Goal: Task Accomplishment & Management: Complete application form

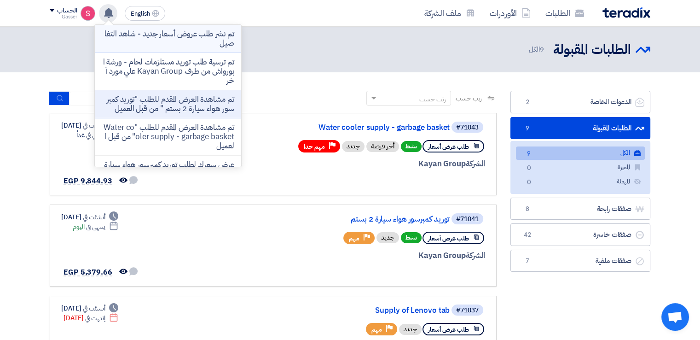
click at [227, 38] on p "تم نشر طلب عروض أسعار جديد - شاهد التفاصيل" at bounding box center [168, 38] width 132 height 18
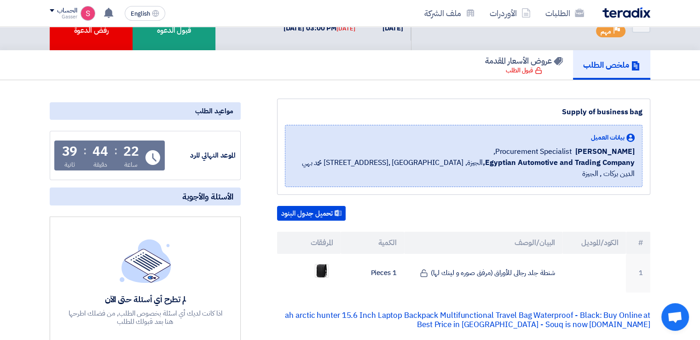
scroll to position [46, 0]
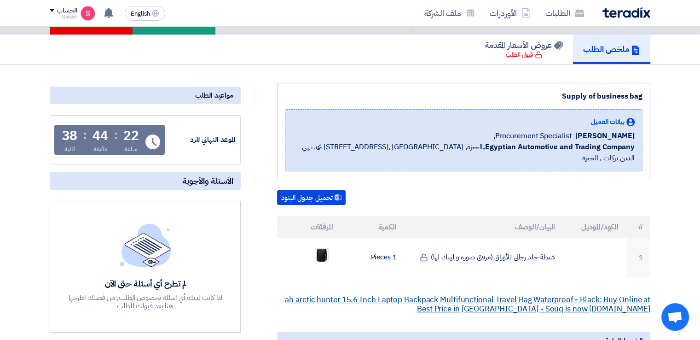
click at [538, 294] on link "ah arctic hunter 15.6 Inch Laptop Backpack Multifunctional Travel Bag Waterproo…" at bounding box center [468, 304] width 366 height 21
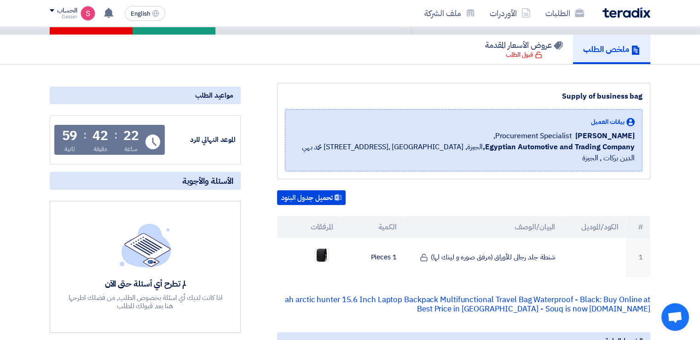
scroll to position [0, 0]
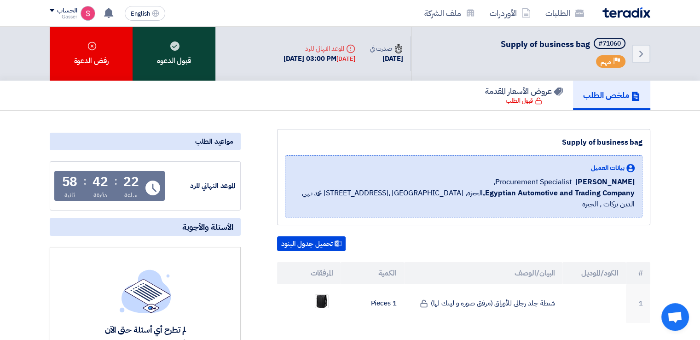
click at [189, 58] on div "قبول الدعوه" at bounding box center [174, 54] width 83 height 54
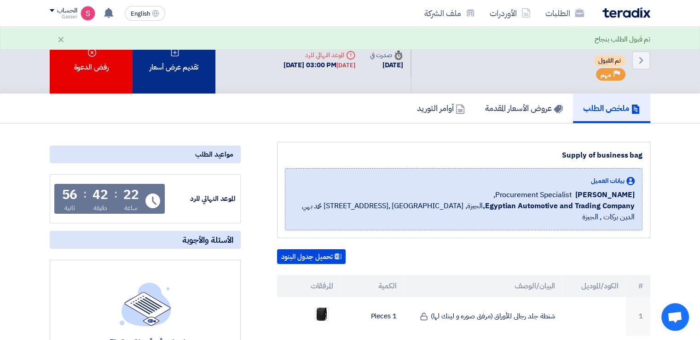
click at [192, 62] on div "تقديم عرض أسعار" at bounding box center [174, 60] width 83 height 67
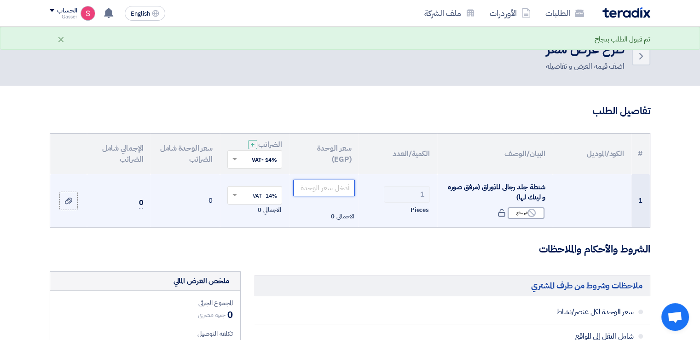
click at [337, 187] on input "number" at bounding box center [324, 188] width 62 height 17
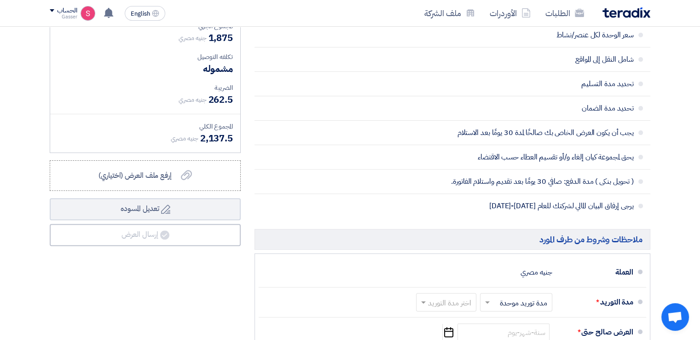
scroll to position [368, 0]
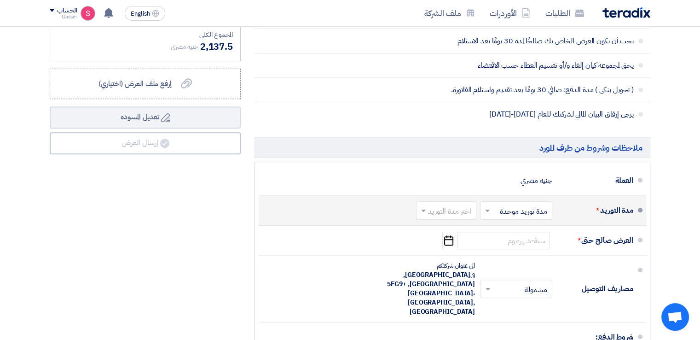
type input "1875"
click at [464, 216] on div "اختر مدة التوريد" at bounding box center [446, 210] width 60 height 18
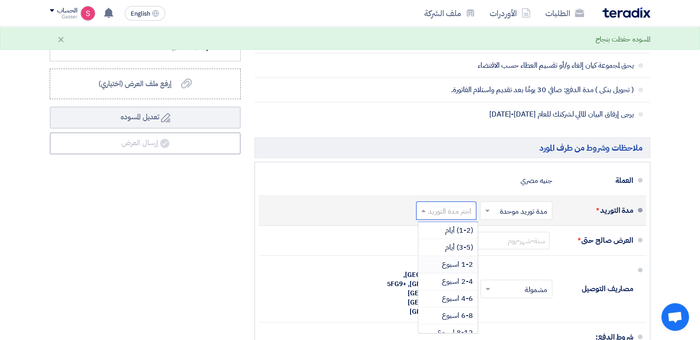
click at [466, 263] on span "1-2 اسبوع" at bounding box center [457, 264] width 31 height 11
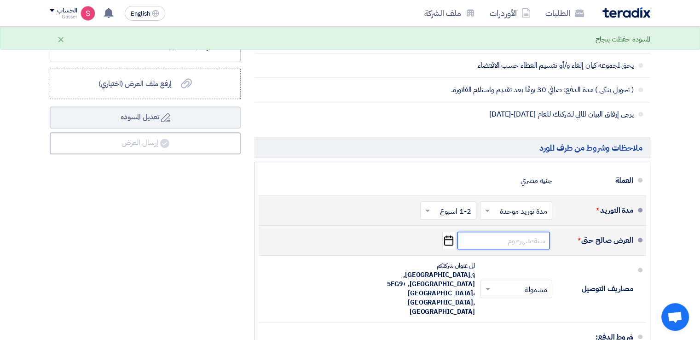
click at [513, 240] on input at bounding box center [504, 240] width 92 height 17
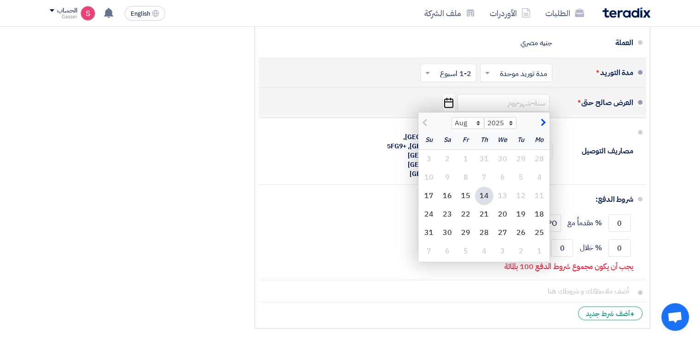
scroll to position [507, 0]
click at [539, 214] on div "18" at bounding box center [540, 213] width 18 height 18
type input "[DATE]"
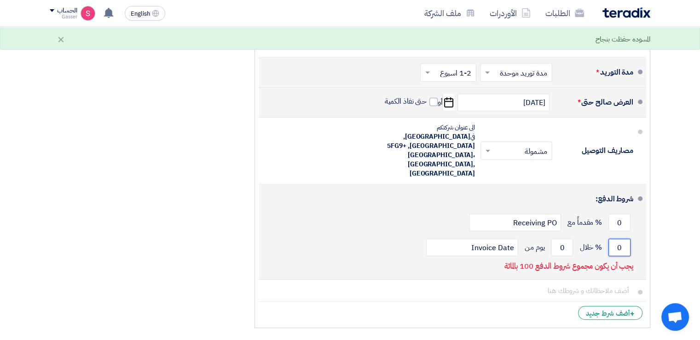
drag, startPoint x: 622, startPoint y: 228, endPoint x: 571, endPoint y: 227, distance: 51.1
click at [616, 239] on input "0" at bounding box center [620, 247] width 22 height 17
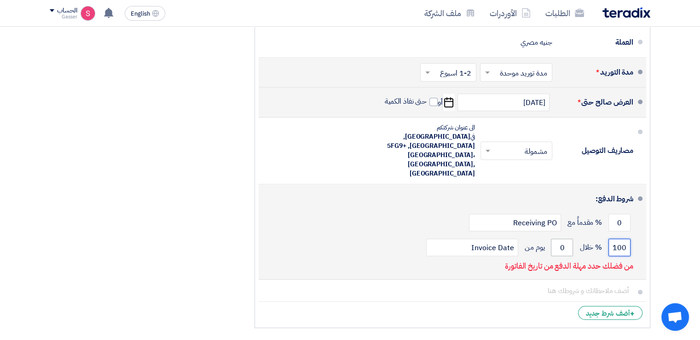
type input "100"
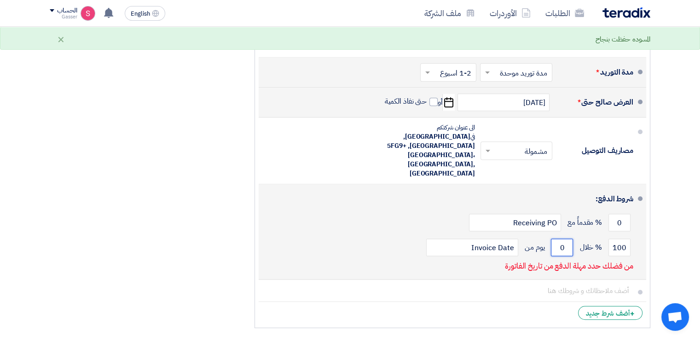
drag, startPoint x: 563, startPoint y: 231, endPoint x: 554, endPoint y: 230, distance: 9.2
click at [559, 239] on input "0" at bounding box center [562, 247] width 22 height 17
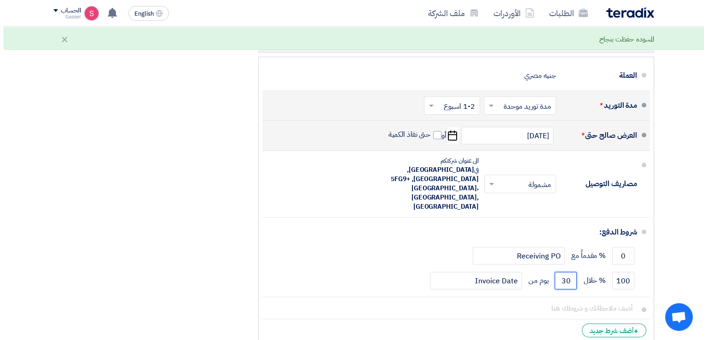
scroll to position [335, 0]
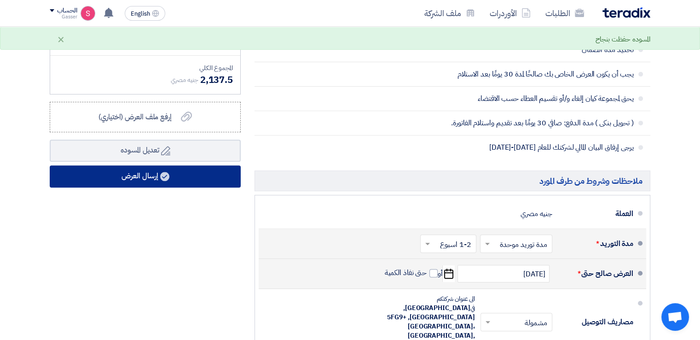
type input "30"
click at [125, 177] on button "إرسال العرض" at bounding box center [145, 176] width 191 height 22
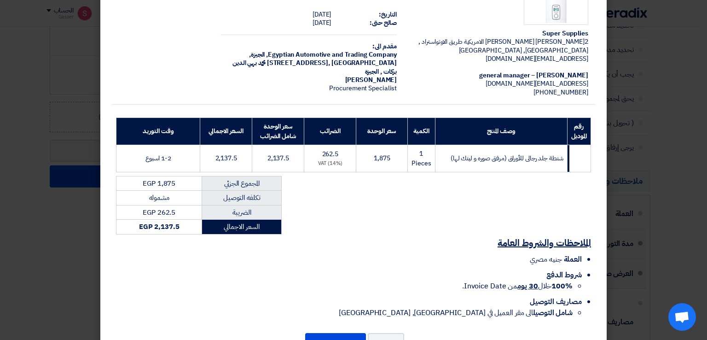
scroll to position [78, 0]
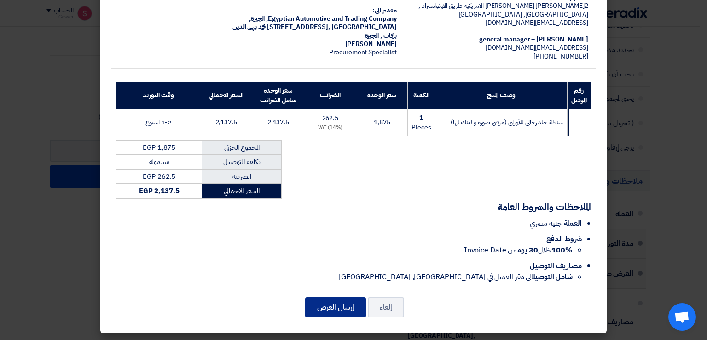
click at [348, 311] on button "إرسال العرض" at bounding box center [335, 307] width 61 height 20
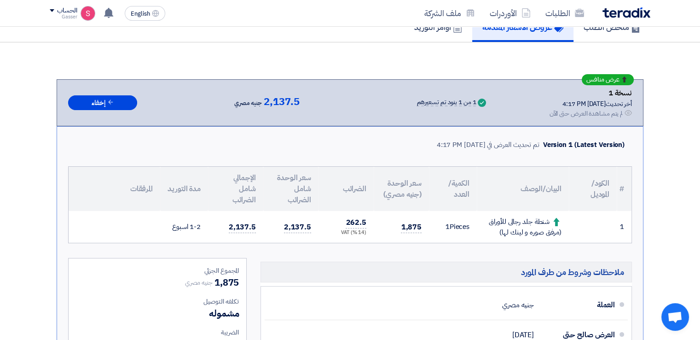
scroll to position [443, 0]
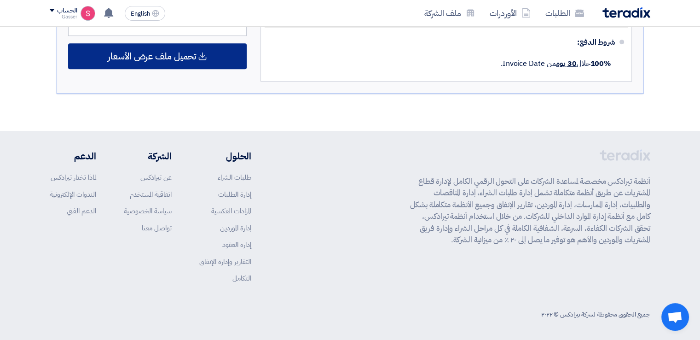
click at [203, 60] on div "تحميل ملف عرض الأسعار" at bounding box center [157, 56] width 179 height 26
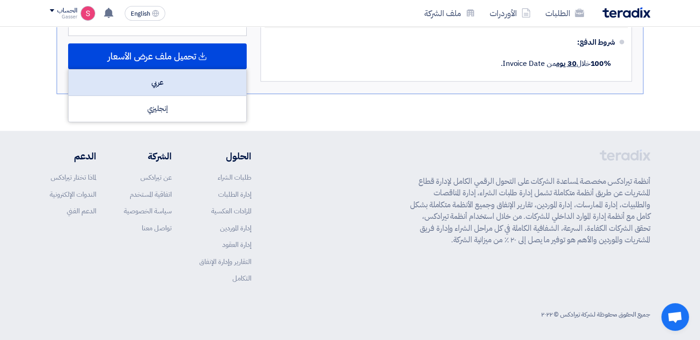
click at [169, 82] on div "عربي" at bounding box center [158, 83] width 178 height 26
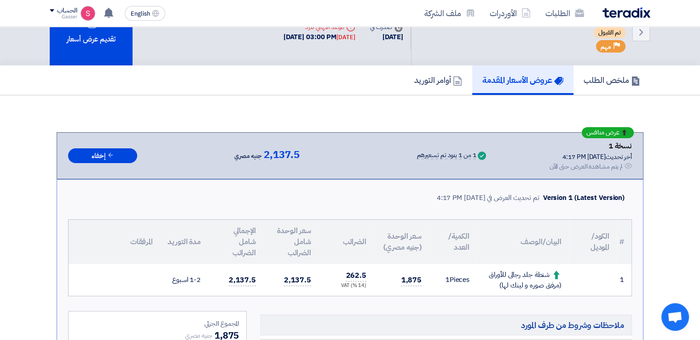
scroll to position [0, 0]
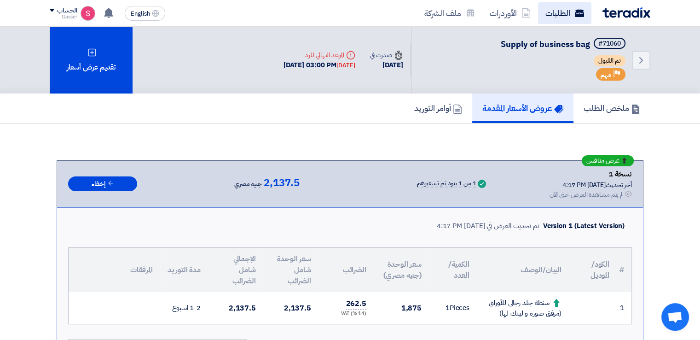
click at [554, 15] on link "الطلبات" at bounding box center [564, 13] width 53 height 22
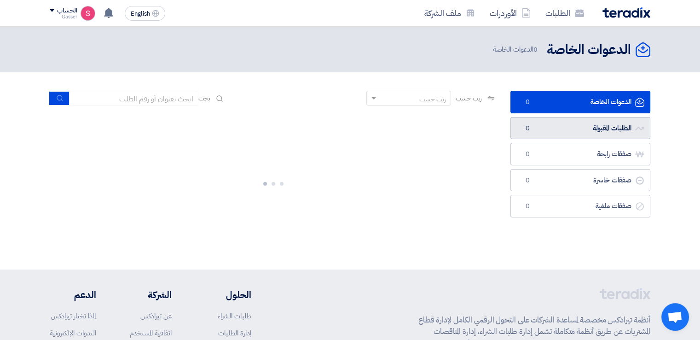
click at [560, 133] on link "الطلبات المقبولة الطلبات المقبولة 0" at bounding box center [581, 128] width 140 height 23
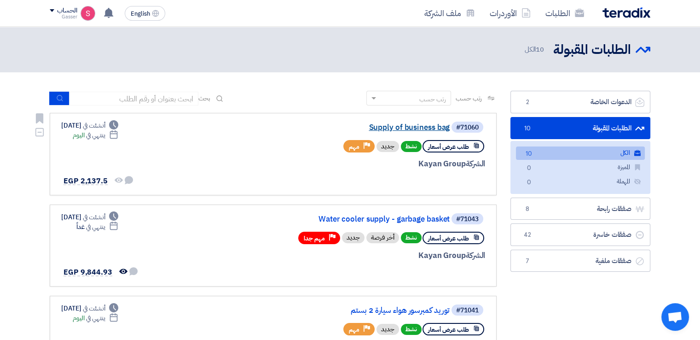
click at [398, 126] on link "Supply of business bag" at bounding box center [358, 127] width 184 height 8
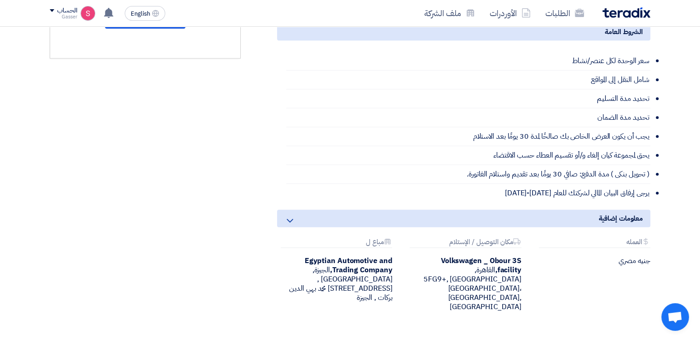
scroll to position [368, 0]
